Goal: Complete application form: Complete application form

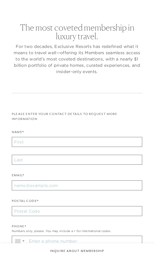
checkbox input "false"
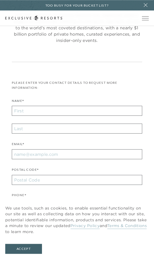
scroll to position [60, 0]
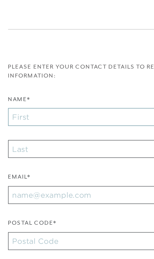
click at [15, 90] on input "Name*" at bounding box center [77, 95] width 130 height 10
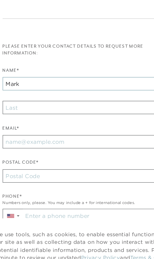
type input "Mark"
click at [13, 108] on input "text" at bounding box center [77, 113] width 130 height 10
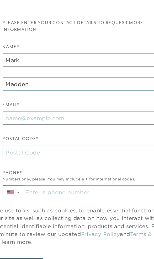
type input "Madden"
click at [14, 134] on input "Email*" at bounding box center [77, 139] width 130 height 10
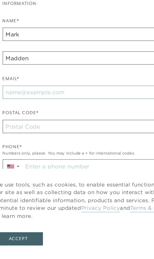
type input "[EMAIL_ADDRESS][DOMAIN_NAME]"
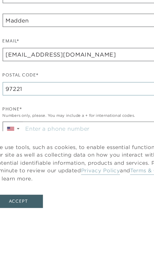
type input "97221"
click at [27, 189] on input "Stay in the know. Sign up for sms updates for the latest club news Sign up to g…" at bounding box center [84, 194] width 115 height 10
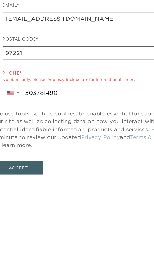
type input "+1 503 781 4906"
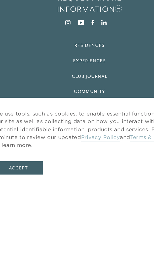
scroll to position [297, 0]
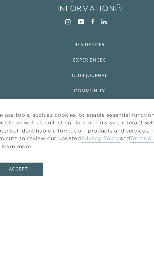
click at [16, 244] on button "Accept" at bounding box center [23, 249] width 37 height 10
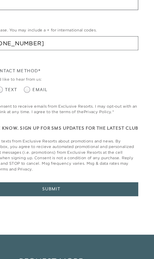
scroll to position [203, 0]
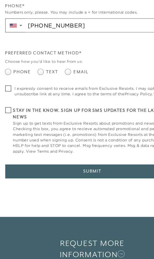
click at [36, 83] on span at bounding box center [38, 85] width 4 height 4
radio input "true"
click at [12, 96] on span at bounding box center [15, 98] width 7 height 4
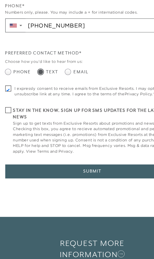
checkbox input "true"
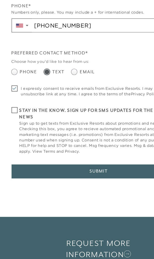
click at [12, 112] on span at bounding box center [14, 114] width 4 height 4
checkbox input "true"
click at [84, 155] on button "Submit" at bounding box center [77, 160] width 130 height 10
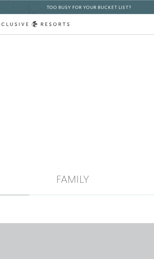
scroll to position [455, 0]
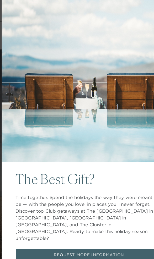
scroll to position [553, 0]
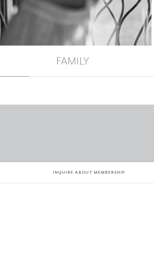
scroll to position [555, 0]
